Goal: Find contact information: Find contact information

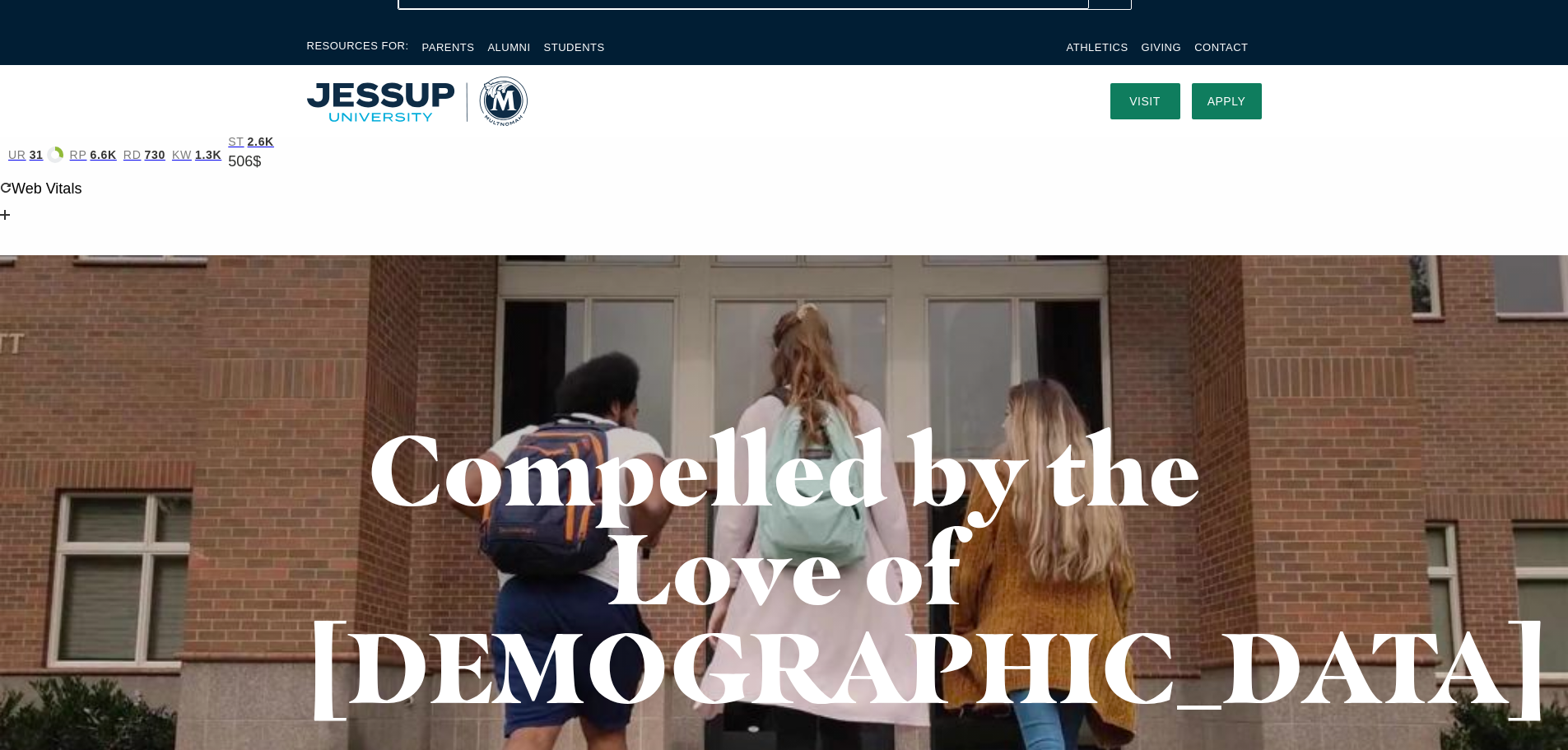
click at [1208, 39] on li "Contact" at bounding box center [1221, 47] width 53 height 19
click at [1213, 42] on link "Contact" at bounding box center [1221, 47] width 53 height 12
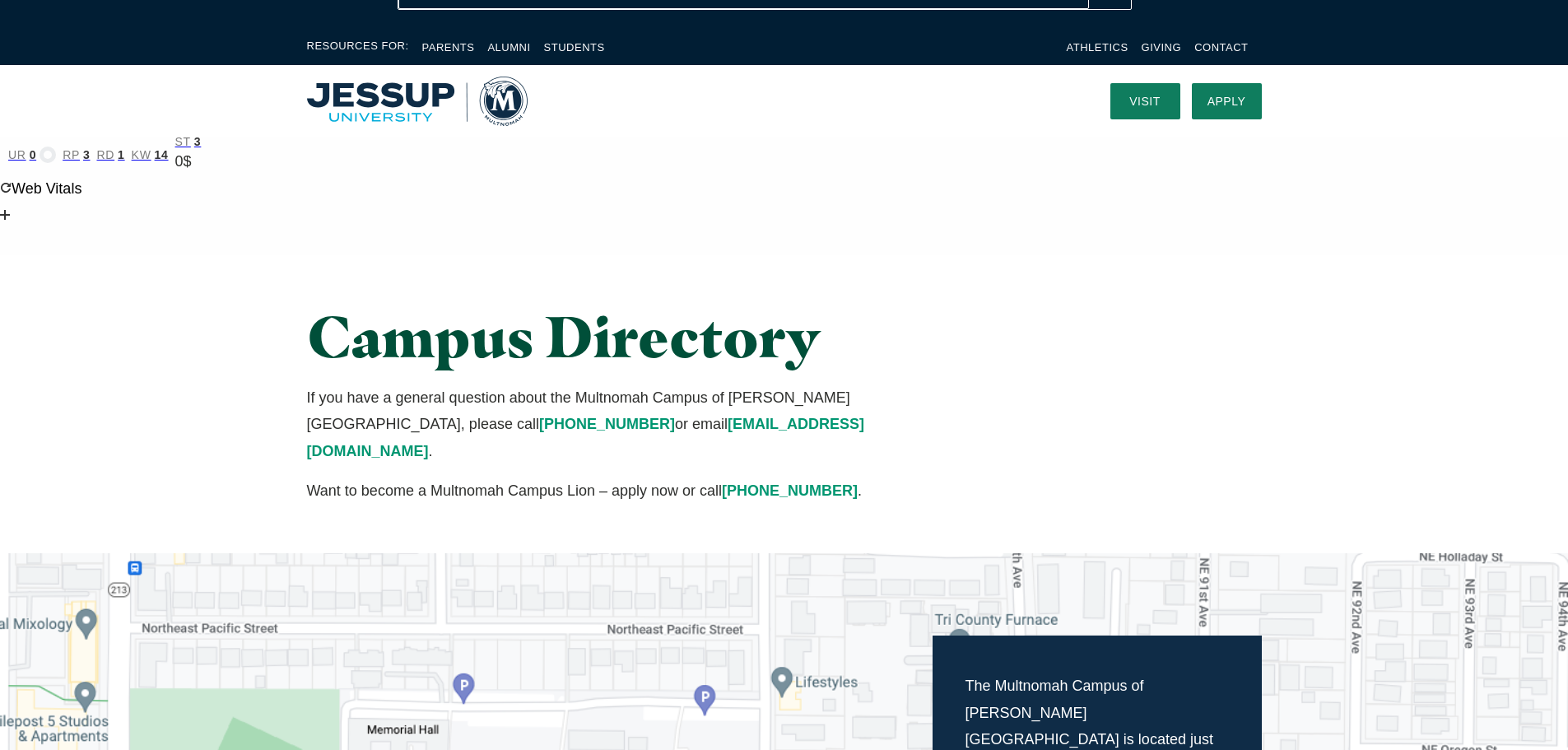
click at [178, 256] on div "Campus Directory If you have a general question about the Multnomah Campus of […" at bounding box center [784, 405] width 1568 height 299
